Goal: Transaction & Acquisition: Purchase product/service

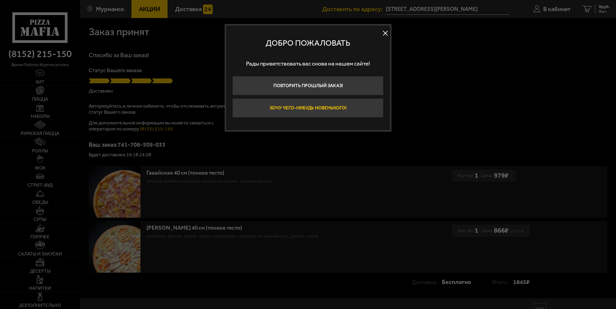
click at [325, 106] on button "Хочу чего-нибудь новенького!" at bounding box center [307, 107] width 151 height 19
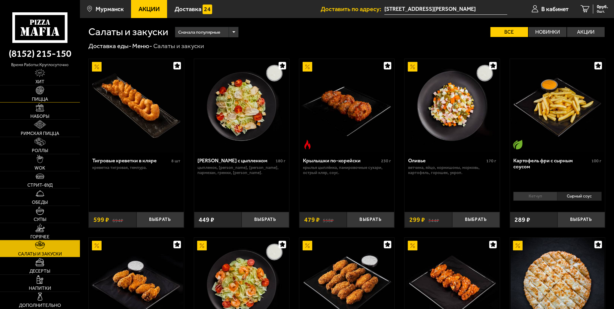
click at [38, 91] on img at bounding box center [40, 90] width 8 height 8
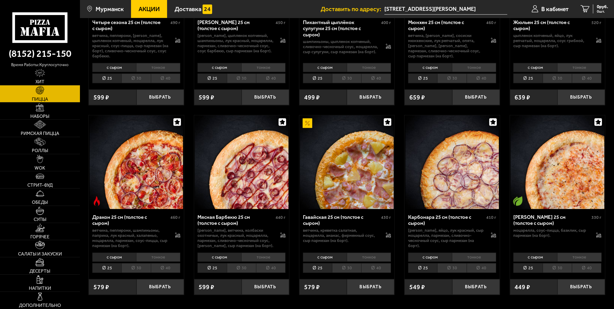
scroll to position [1134, 0]
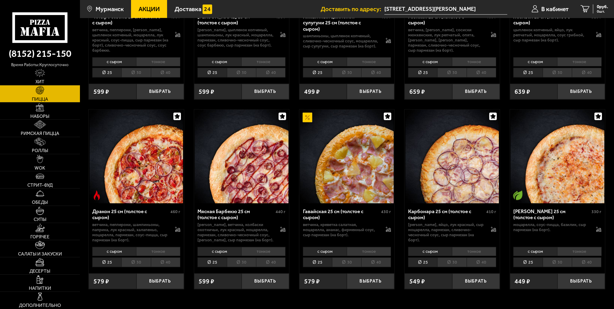
click at [368, 247] on li "тонкое" at bounding box center [369, 251] width 44 height 9
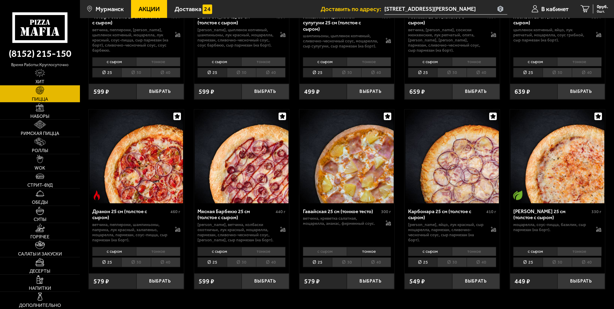
click at [380, 258] on li "40" at bounding box center [375, 263] width 29 height 10
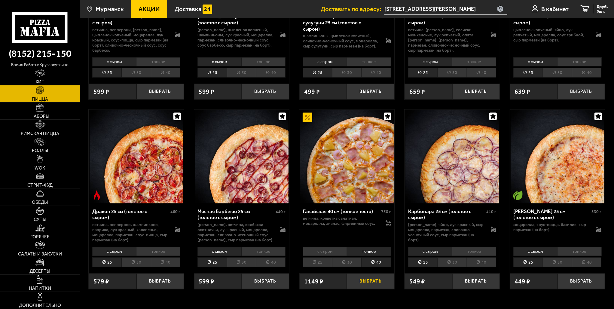
click at [379, 274] on button "Выбрать" at bounding box center [370, 282] width 47 height 16
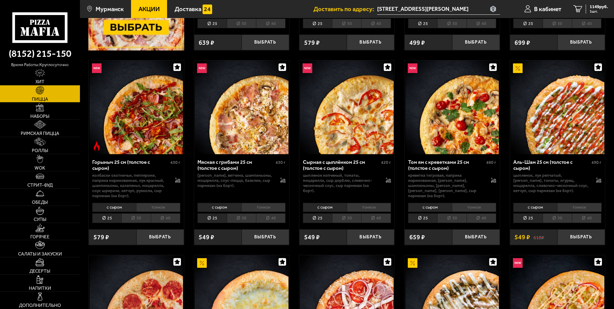
scroll to position [202, 0]
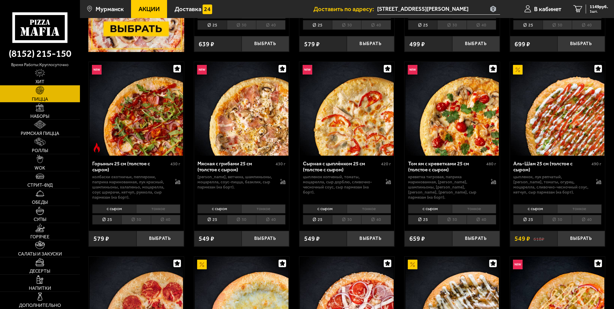
click at [361, 209] on li "тонкое" at bounding box center [369, 208] width 44 height 9
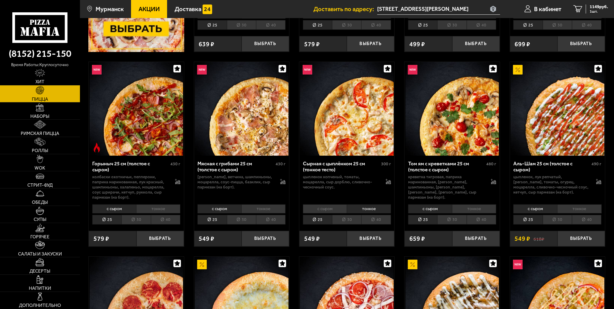
click at [373, 221] on li "40" at bounding box center [375, 220] width 29 height 10
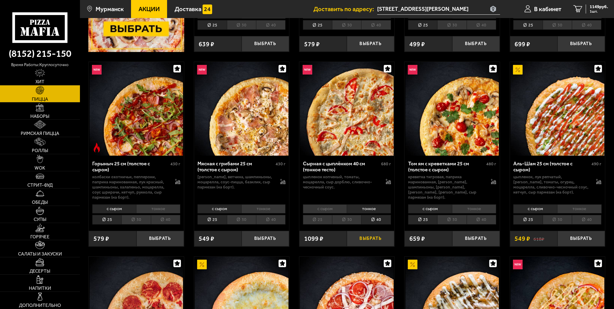
click at [377, 243] on button "Выбрать" at bounding box center [370, 239] width 47 height 16
click at [601, 9] on div "2083 руб. 2 шт." at bounding box center [597, 9] width 22 height 9
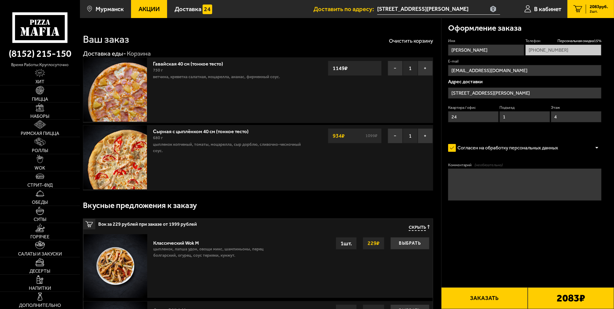
type input "[STREET_ADDRESS][PERSON_NAME]"
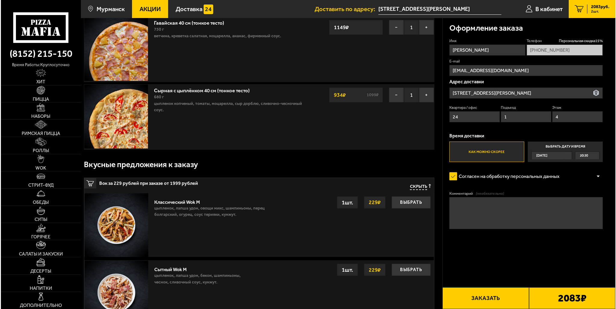
scroll to position [150, 0]
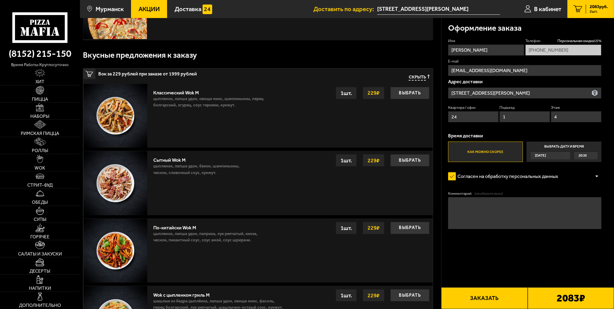
click at [482, 294] on button "Заказать" at bounding box center [484, 298] width 86 height 22
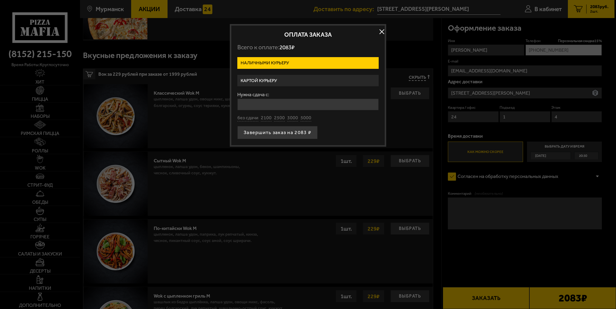
click at [304, 79] on label "Картой курьеру" at bounding box center [307, 81] width 141 height 12
click at [0, 0] on input "Картой курьеру" at bounding box center [0, 0] width 0 height 0
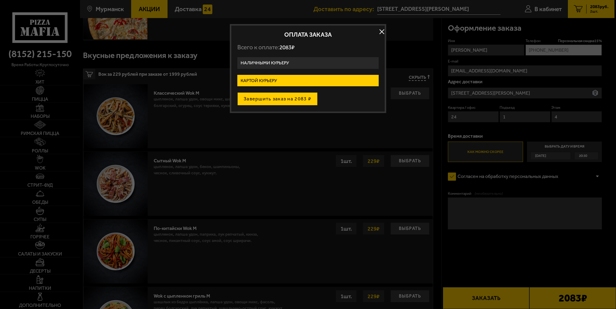
click at [276, 99] on button "Завершить заказ на 2083 ₽" at bounding box center [277, 98] width 80 height 13
